Goal: Task Accomplishment & Management: Manage account settings

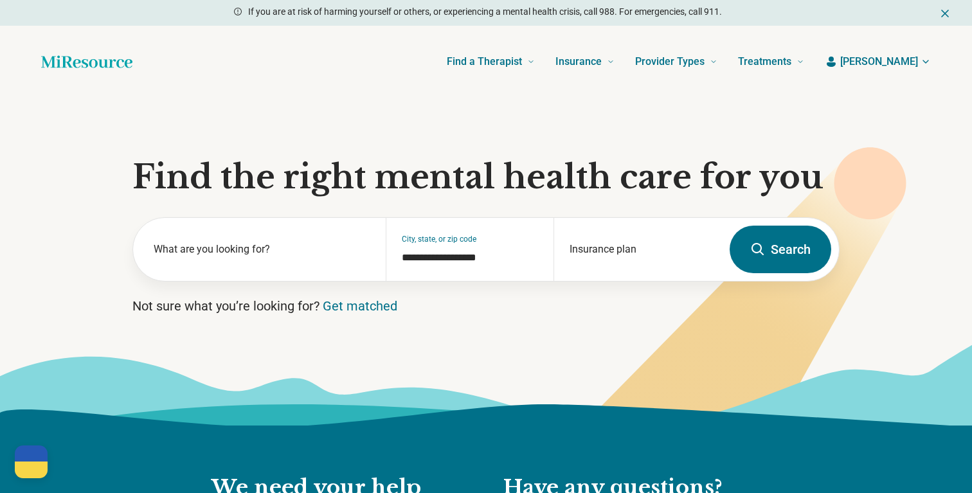
click at [914, 57] on span "[PERSON_NAME]" at bounding box center [880, 61] width 78 height 15
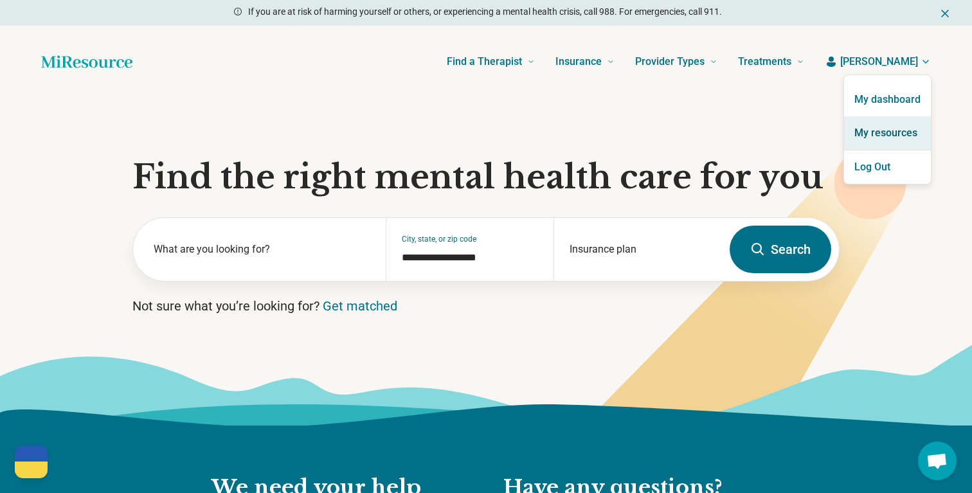
click at [899, 132] on link "My resources" at bounding box center [888, 132] width 87 height 33
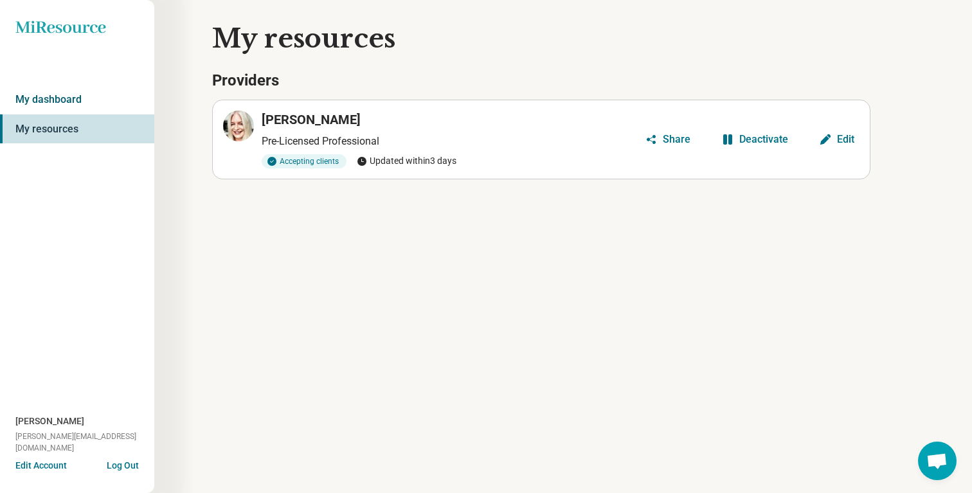
click at [82, 111] on link "My dashboard" at bounding box center [77, 100] width 154 height 30
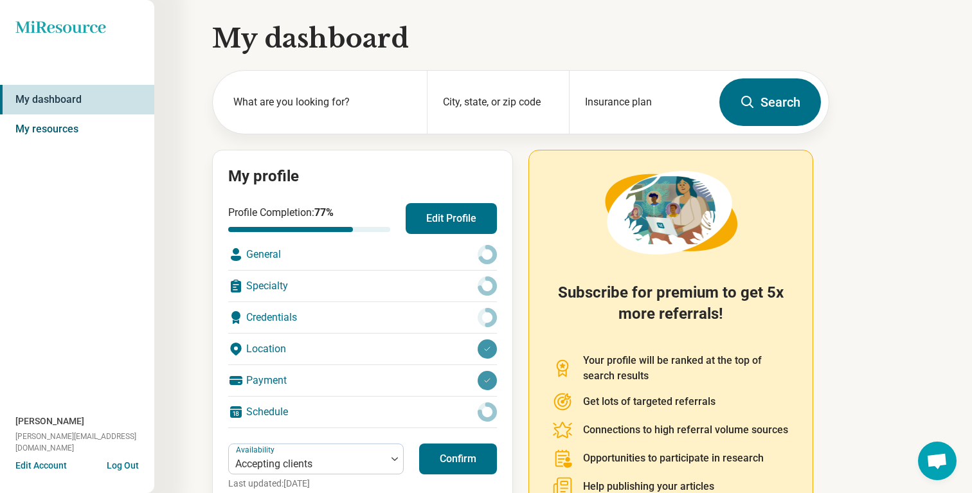
click at [60, 122] on link "My resources" at bounding box center [77, 129] width 154 height 30
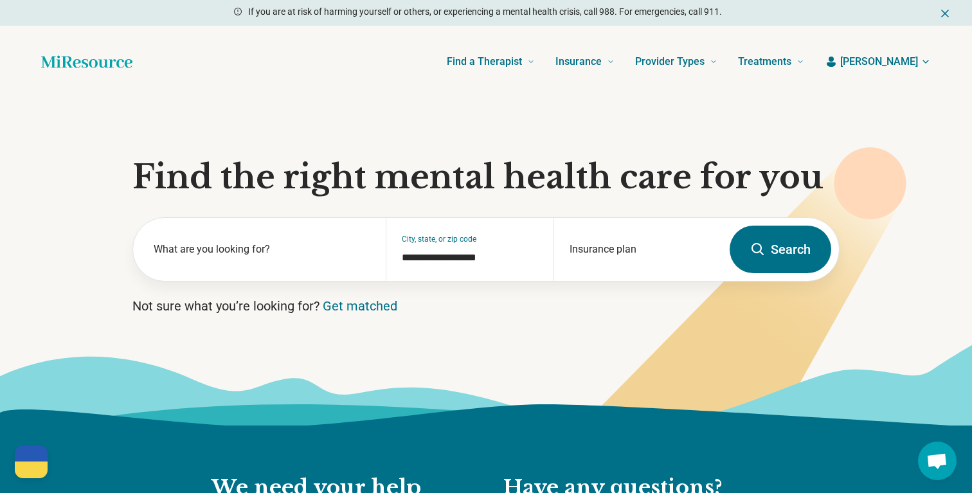
click at [894, 62] on span "[PERSON_NAME]" at bounding box center [880, 61] width 78 height 15
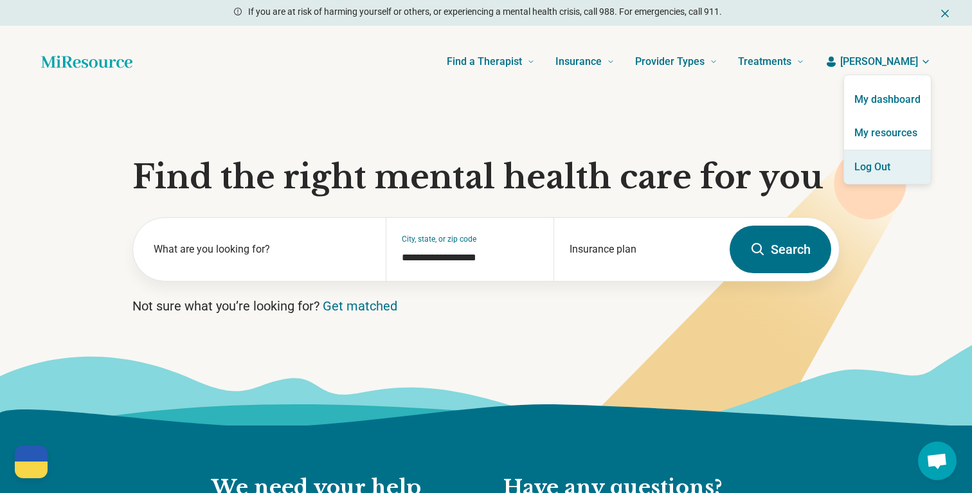
click at [887, 169] on button "Log Out" at bounding box center [888, 167] width 87 height 33
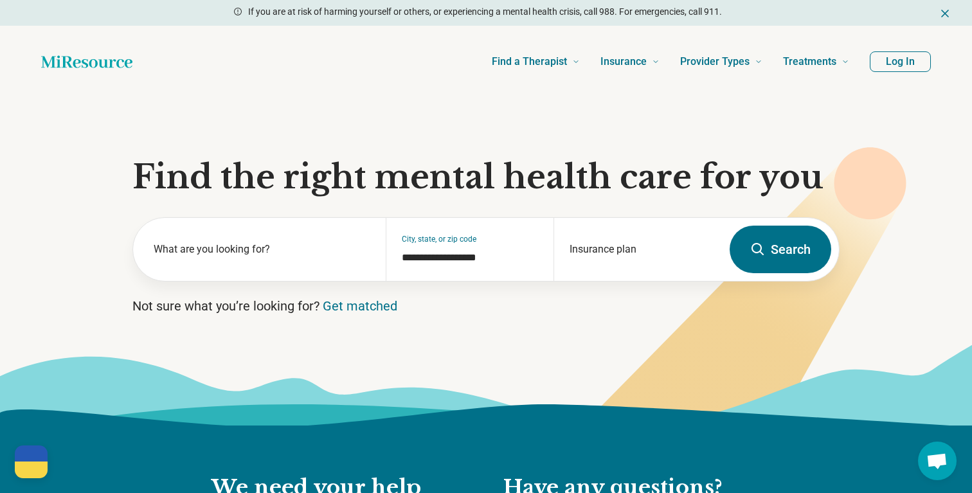
click at [913, 62] on button "Log In" at bounding box center [900, 61] width 61 height 21
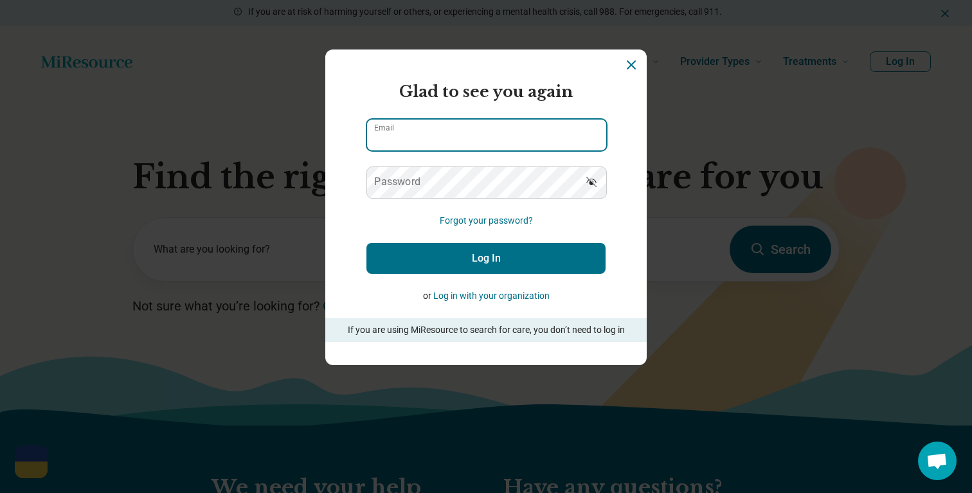
type input "**********"
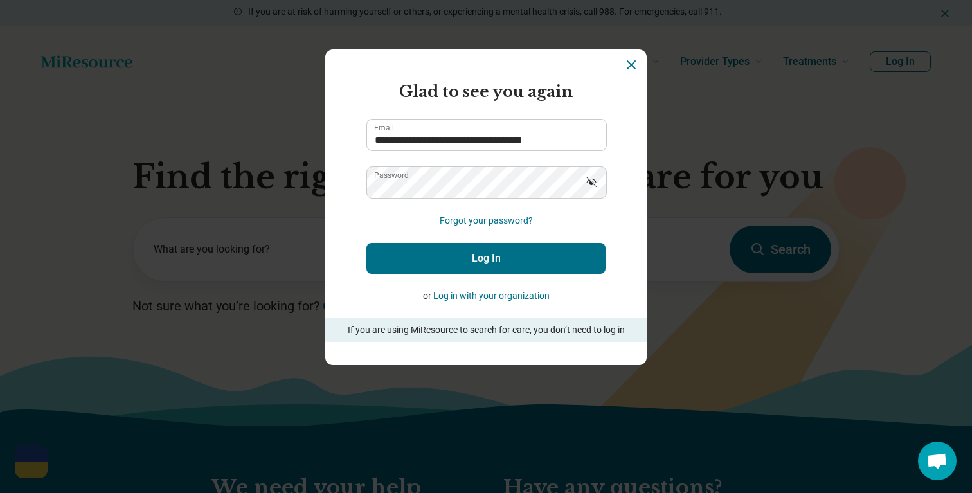
click at [473, 266] on button "Log In" at bounding box center [486, 258] width 239 height 31
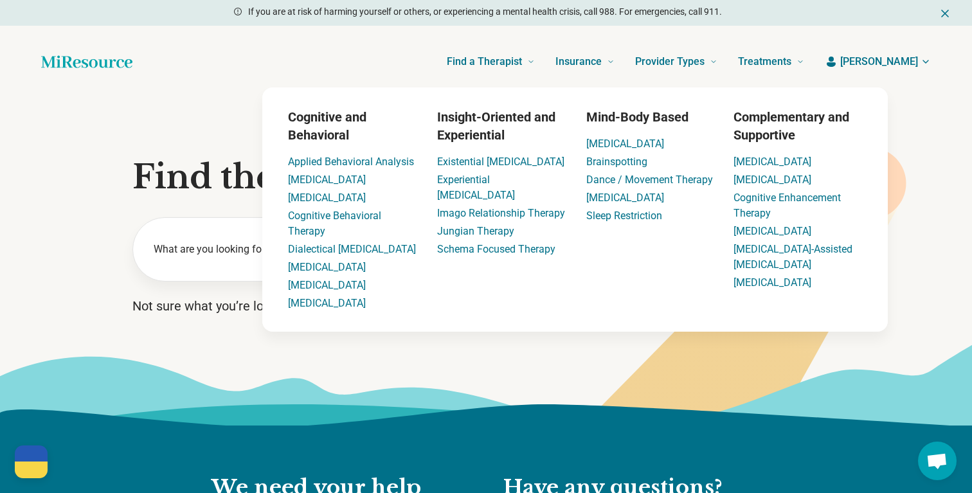
click at [881, 62] on span "Josephine" at bounding box center [880, 61] width 78 height 15
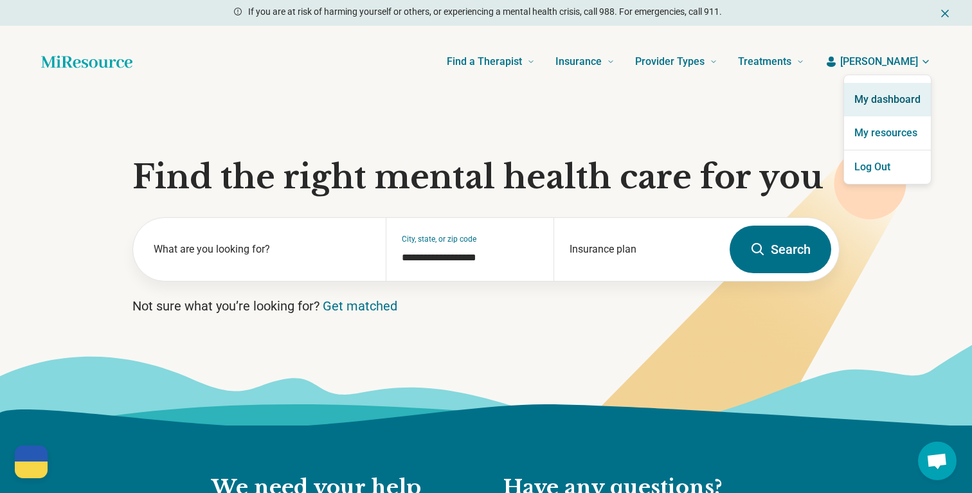
click at [877, 97] on link "My dashboard" at bounding box center [888, 99] width 87 height 33
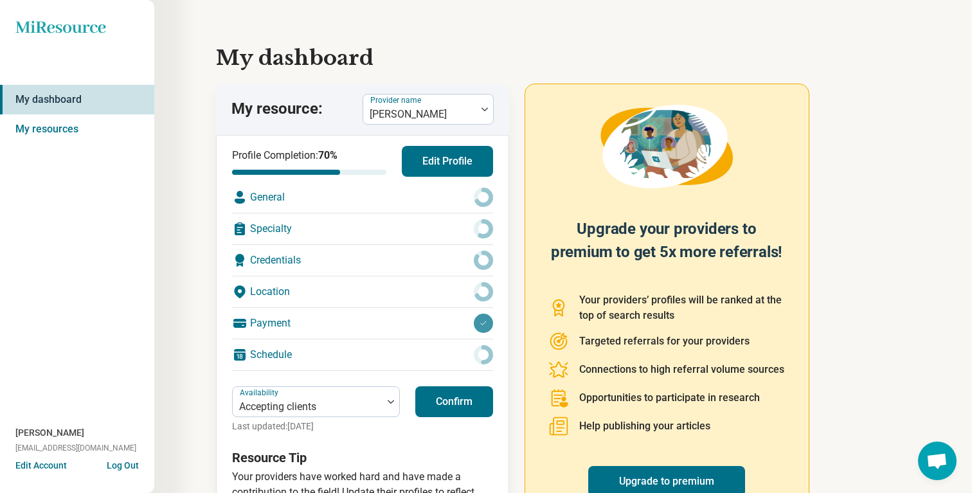
click at [450, 396] on button "Confirm" at bounding box center [454, 402] width 78 height 31
click at [439, 122] on div at bounding box center [420, 114] width 103 height 18
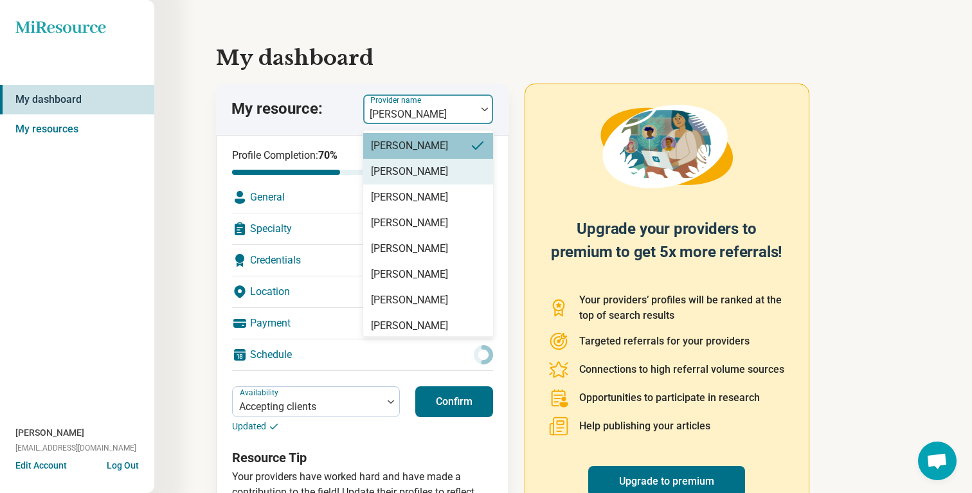
click at [417, 174] on div "Haley Eubanks" at bounding box center [409, 171] width 77 height 15
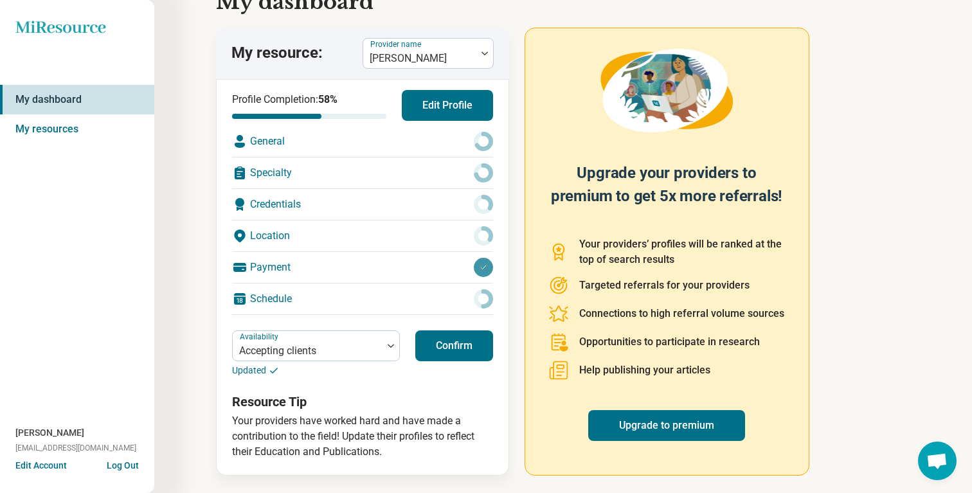
scroll to position [59, 0]
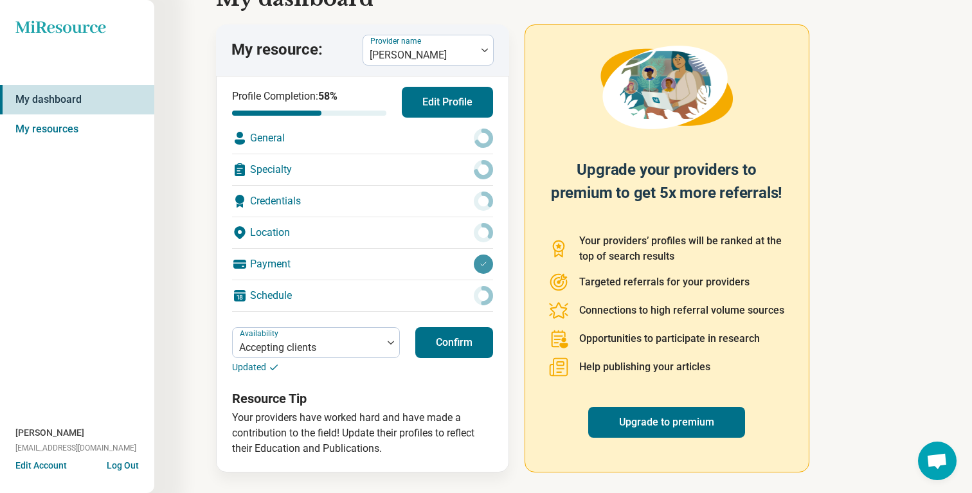
click at [455, 342] on button "Confirm" at bounding box center [454, 342] width 78 height 31
click at [436, 49] on div at bounding box center [420, 55] width 103 height 18
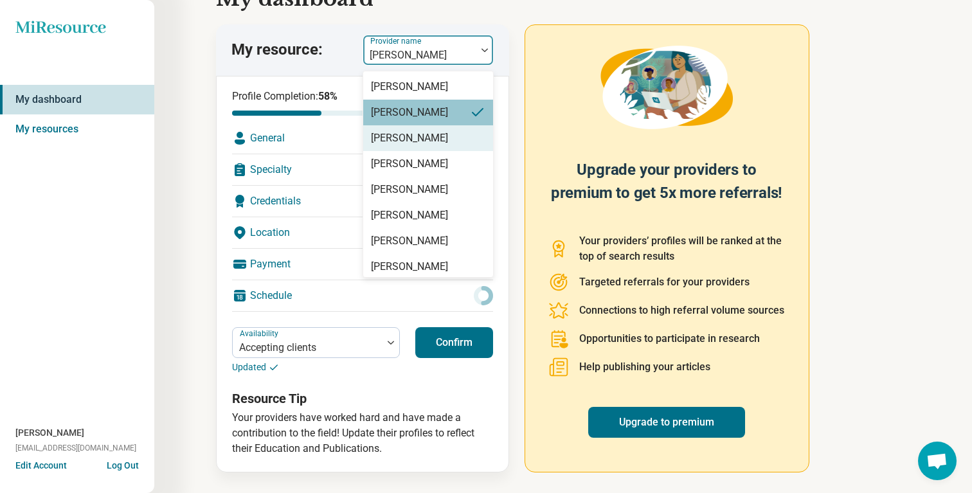
click at [431, 149] on div "Sarah Dulaney" at bounding box center [428, 138] width 130 height 26
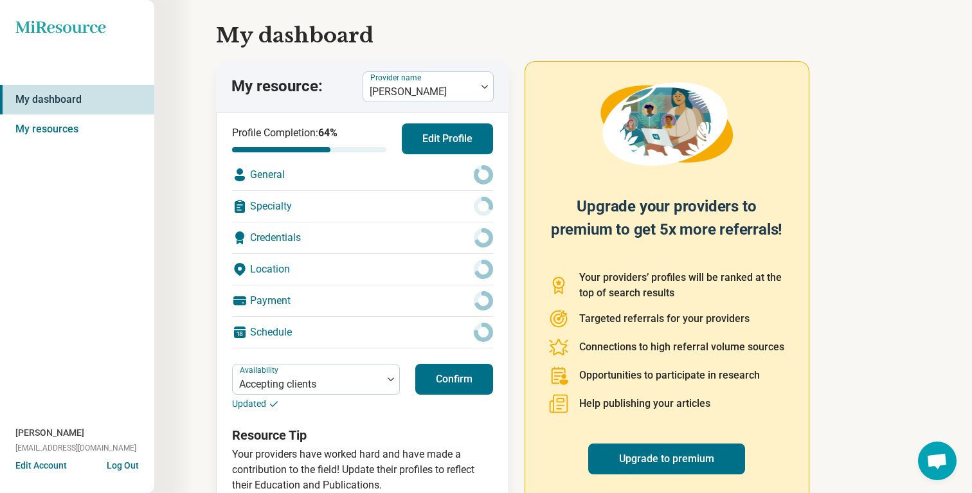
click at [473, 370] on button "Confirm" at bounding box center [454, 379] width 78 height 31
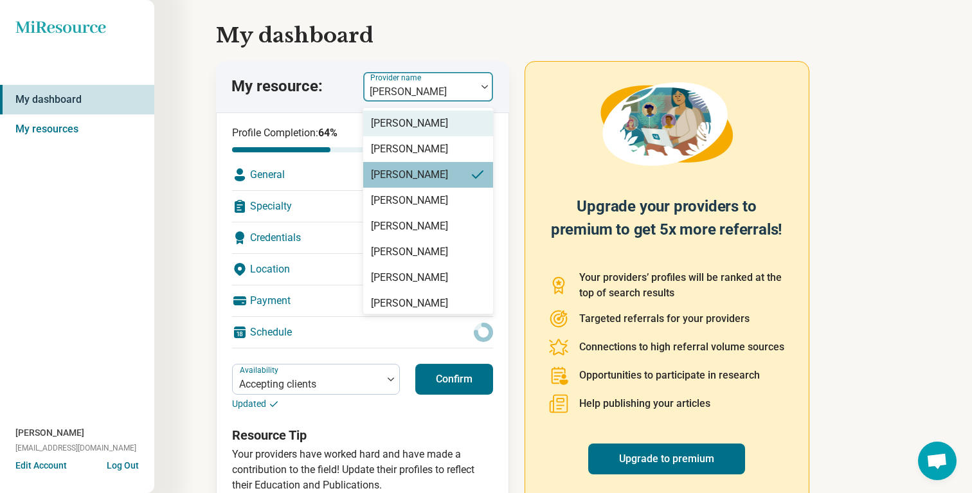
click at [420, 96] on div at bounding box center [420, 92] width 103 height 18
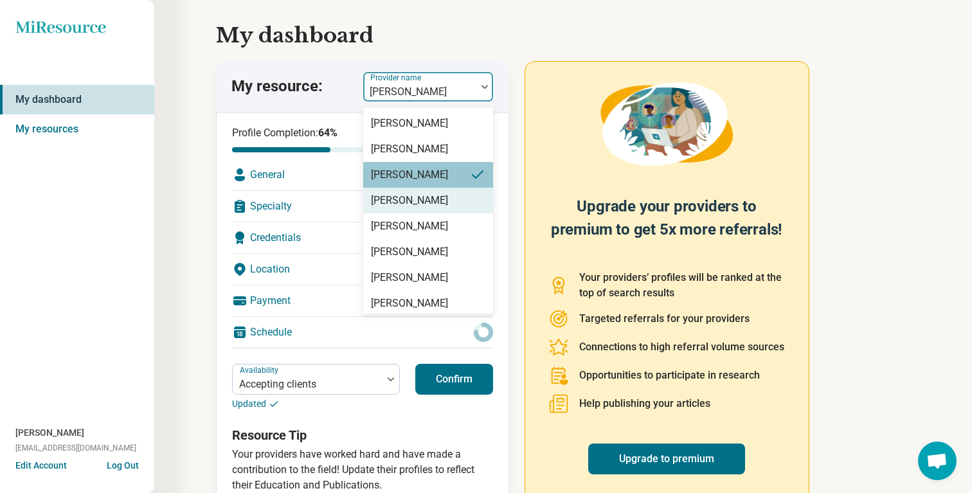
click at [414, 208] on div "[PERSON_NAME]" at bounding box center [409, 200] width 77 height 15
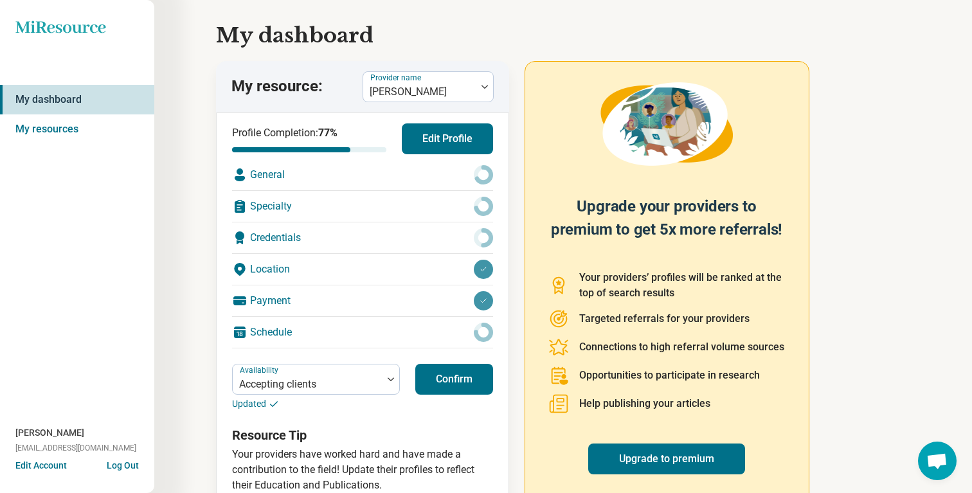
click at [465, 379] on button "Confirm" at bounding box center [454, 379] width 78 height 31
click at [453, 100] on div at bounding box center [420, 92] width 103 height 18
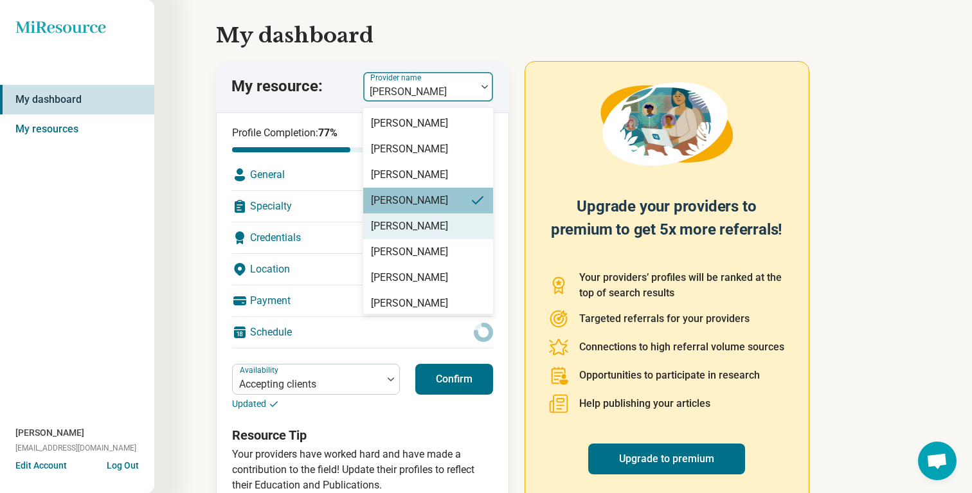
click at [422, 241] on div "Jem Iwatsubo" at bounding box center [428, 252] width 130 height 26
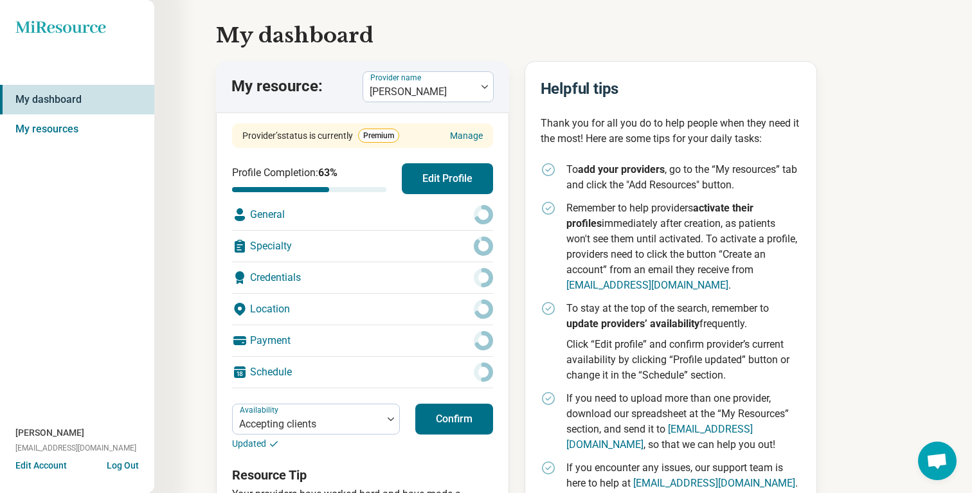
click at [457, 412] on button "Confirm" at bounding box center [454, 419] width 78 height 31
click at [442, 86] on div at bounding box center [420, 92] width 103 height 18
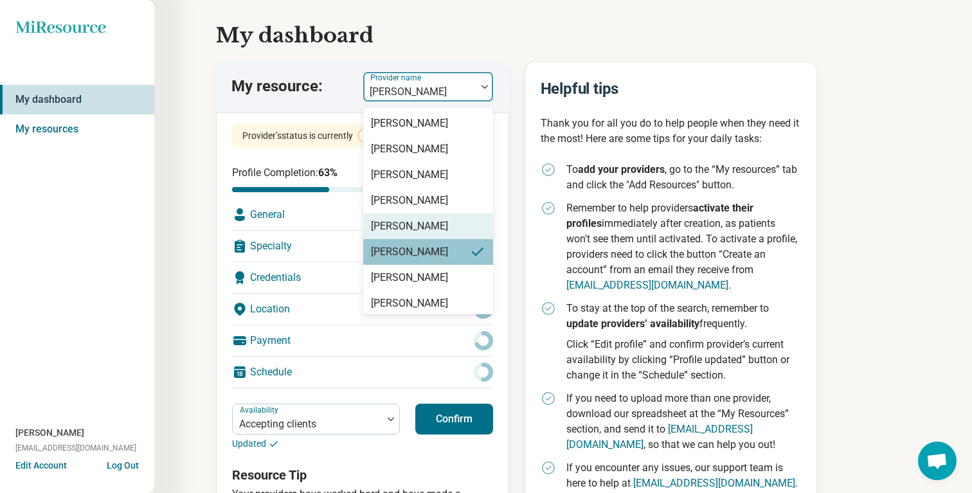
click at [417, 226] on div "Aryanna Colvin" at bounding box center [409, 226] width 77 height 15
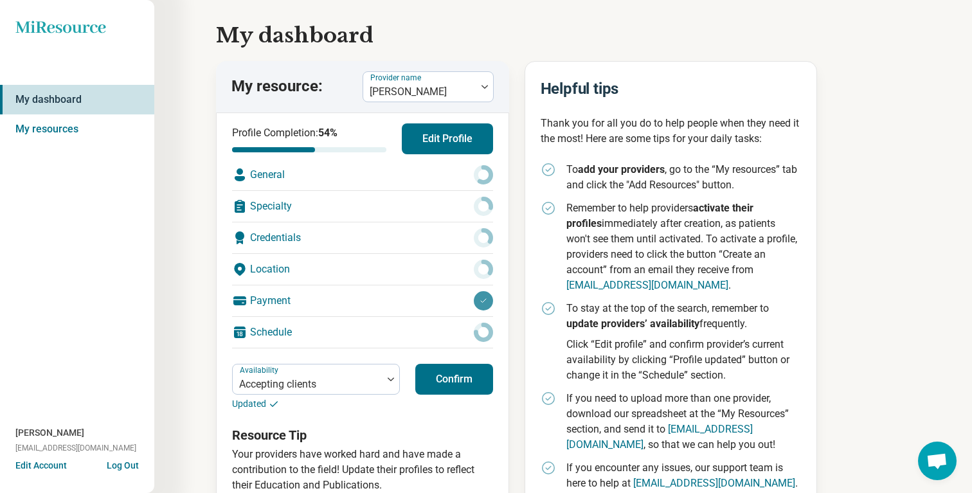
scroll to position [59, 0]
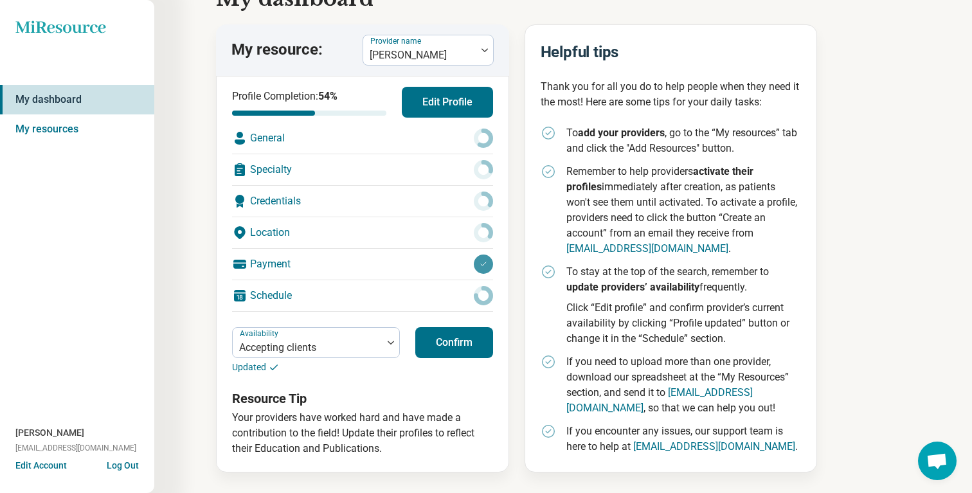
click at [459, 333] on button "Confirm" at bounding box center [454, 342] width 78 height 31
click at [457, 57] on div at bounding box center [420, 55] width 103 height 18
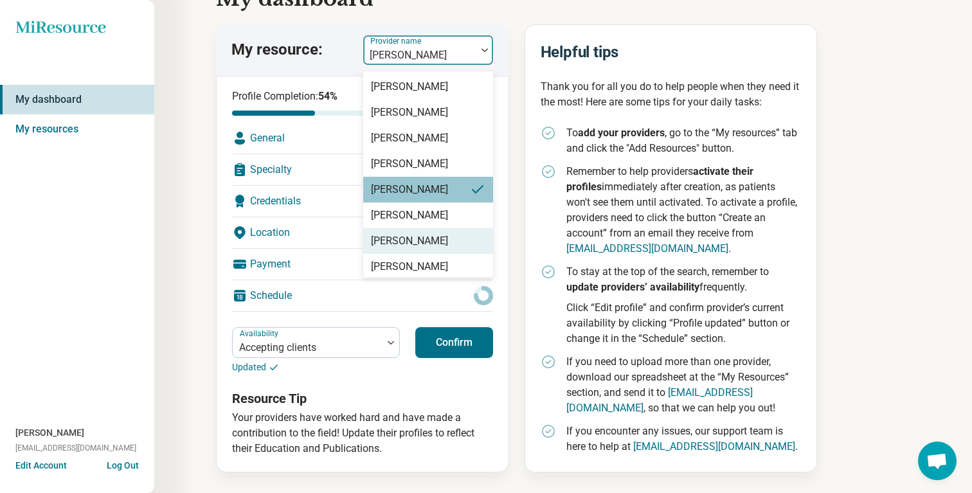
click at [438, 229] on div "Marva Swartz" at bounding box center [428, 241] width 130 height 26
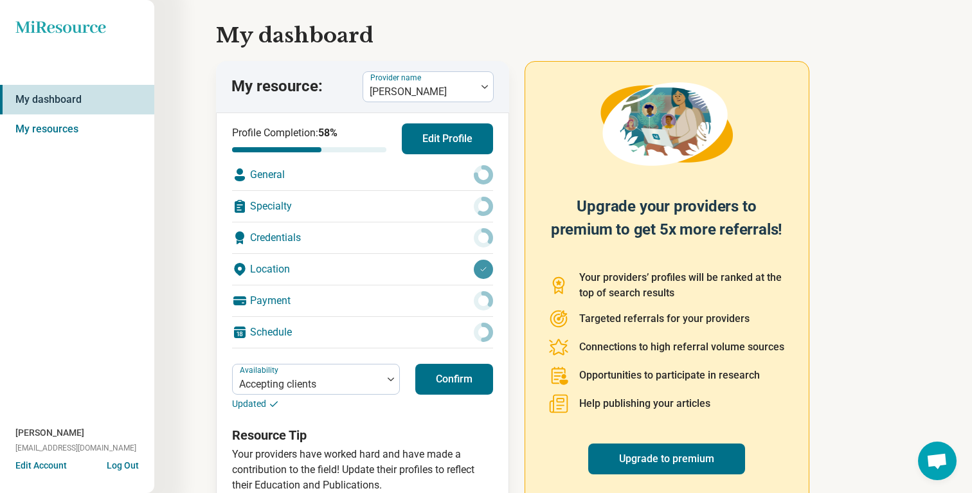
click at [453, 373] on button "Confirm" at bounding box center [454, 379] width 78 height 31
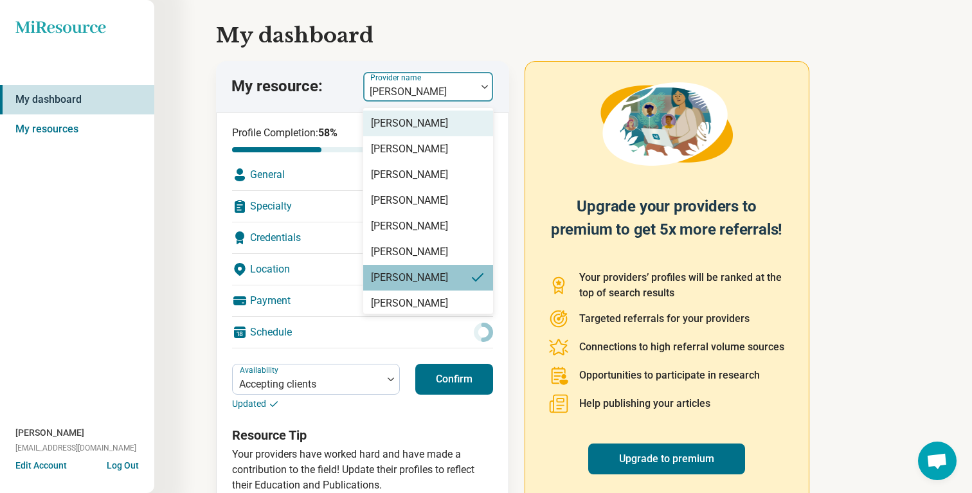
click at [426, 80] on div "Marva Swartz" at bounding box center [419, 87] width 113 height 28
click at [415, 311] on div "Kayla Adcock" at bounding box center [428, 304] width 130 height 26
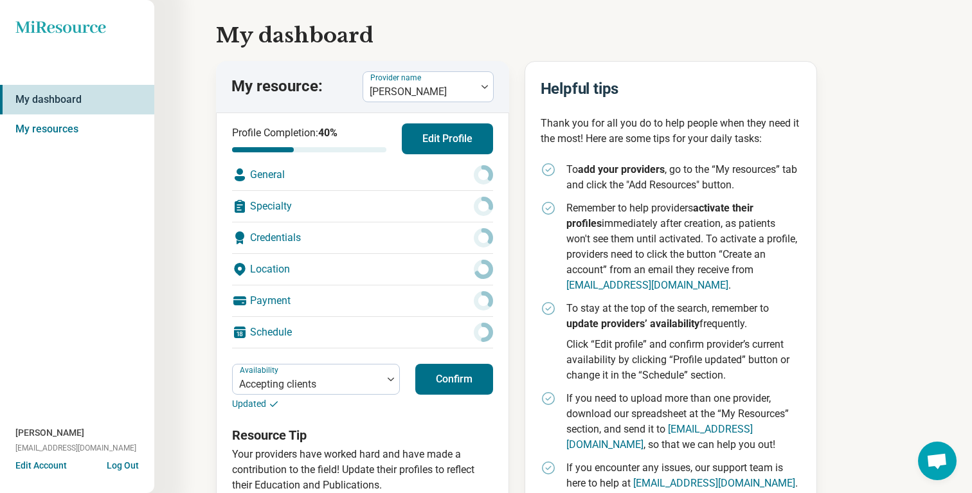
click at [440, 366] on button "Confirm" at bounding box center [454, 379] width 78 height 31
